Goal: Task Accomplishment & Management: Use online tool/utility

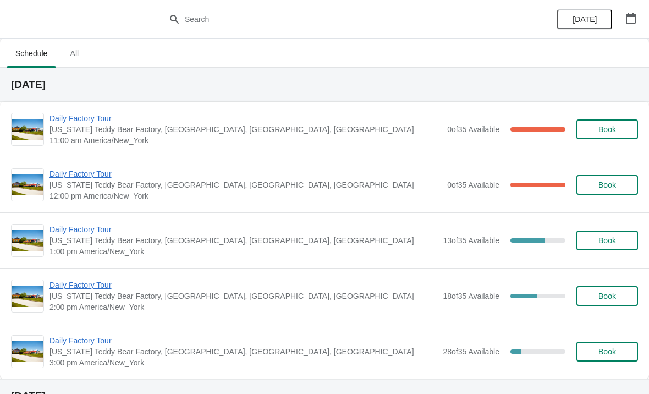
click at [66, 122] on span "Daily Factory Tour" at bounding box center [246, 118] width 392 height 11
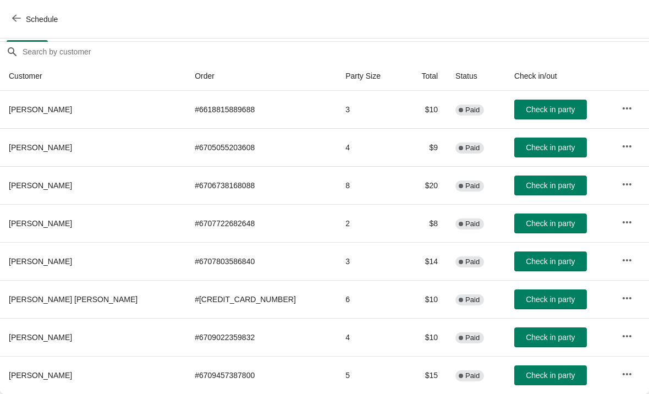
scroll to position [92, 0]
click at [538, 220] on span "Check in party" at bounding box center [550, 223] width 49 height 9
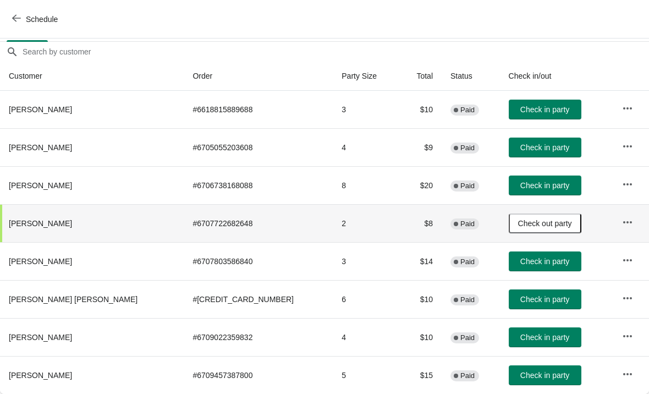
click at [536, 334] on span "Check in party" at bounding box center [544, 337] width 49 height 9
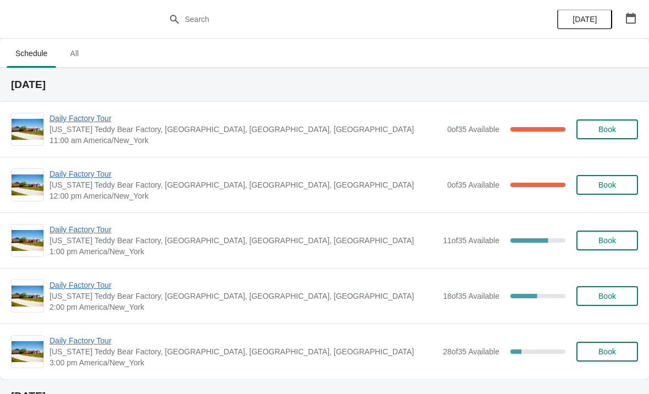
click at [68, 118] on span "Daily Factory Tour" at bounding box center [246, 118] width 392 height 11
click at [89, 118] on span "Daily Factory Tour" at bounding box center [246, 118] width 392 height 11
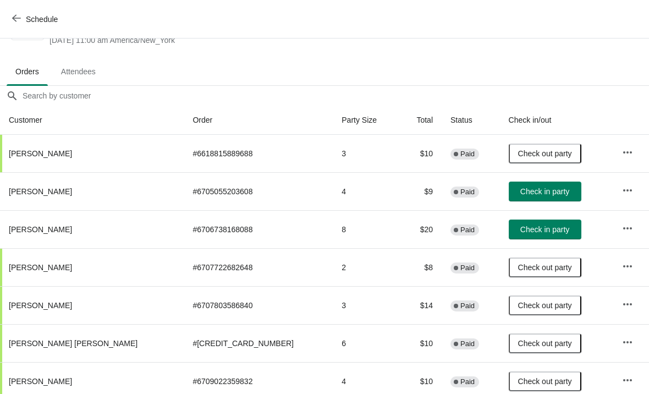
scroll to position [48, 0]
click at [520, 190] on span "Check in party" at bounding box center [544, 191] width 49 height 9
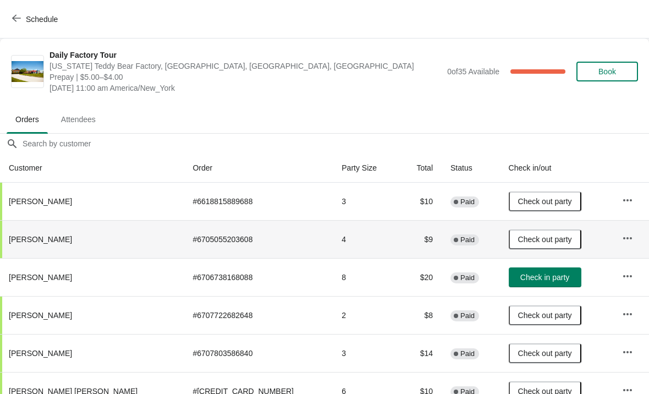
scroll to position [0, 0]
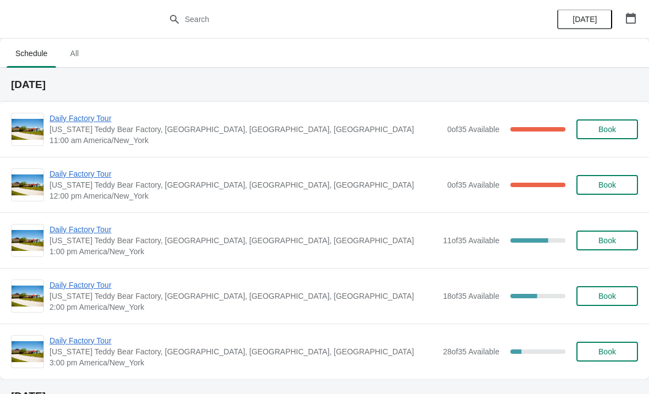
click at [87, 175] on span "Daily Factory Tour" at bounding box center [246, 173] width 392 height 11
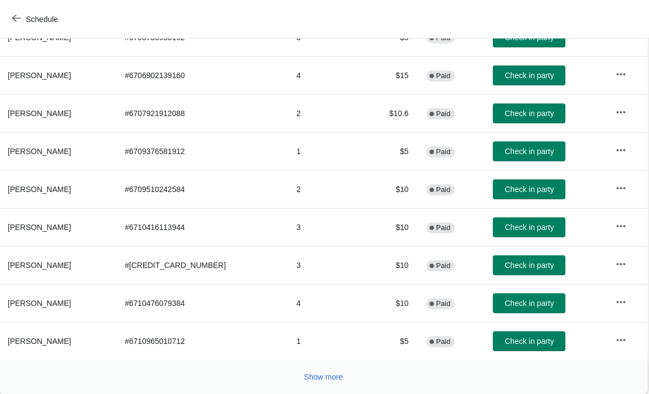
scroll to position [207, 1]
